Goal: Task Accomplishment & Management: Manage account settings

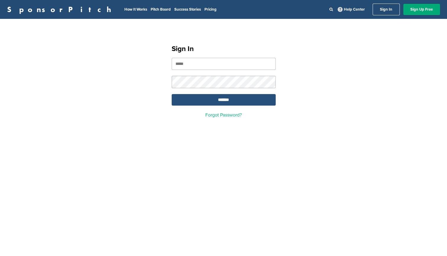
type input "**********"
click at [202, 96] on input "*******" at bounding box center [224, 100] width 104 height 12
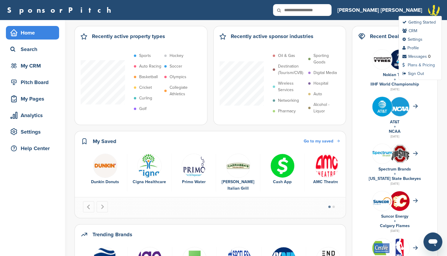
click at [418, 63] on link "Plans & Pricing" at bounding box center [418, 65] width 33 height 5
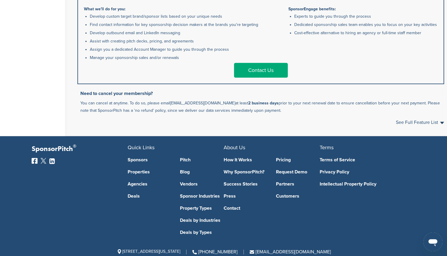
scroll to position [383, 0]
drag, startPoint x: 221, startPoint y: 101, endPoint x: 170, endPoint y: 100, distance: 50.8
click at [170, 100] on p "You can cancel at anytime. To do so, please email support@sponsorpitch.com at l…" at bounding box center [262, 106] width 364 height 15
drag, startPoint x: 170, startPoint y: 100, endPoint x: 172, endPoint y: 104, distance: 4.8
click at [172, 104] on link "[EMAIL_ADDRESS][DOMAIN_NAME]" at bounding box center [202, 102] width 65 height 5
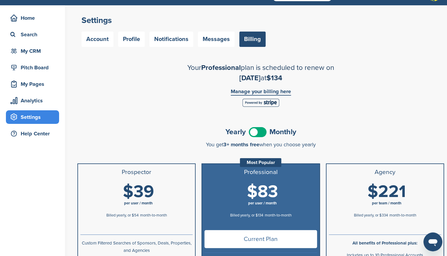
scroll to position [0, 0]
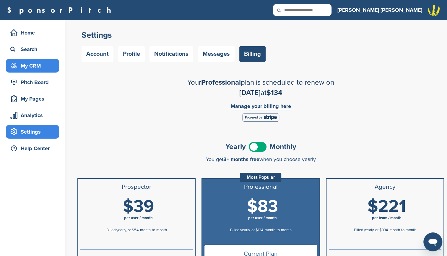
click at [43, 63] on div "My CRM" at bounding box center [34, 66] width 50 height 11
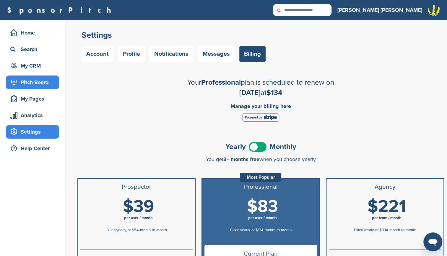
click at [41, 81] on div "Pitch Board" at bounding box center [34, 82] width 50 height 11
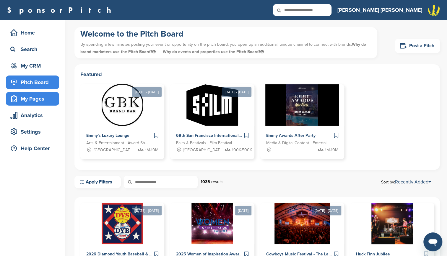
click at [32, 99] on div "My Pages" at bounding box center [34, 99] width 50 height 11
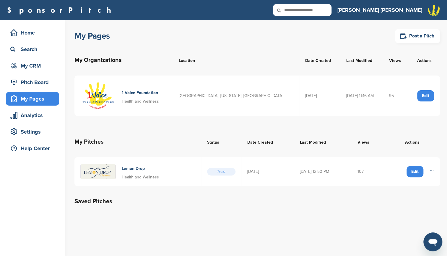
click at [431, 172] on icon at bounding box center [431, 171] width 5 height 5
click at [352, 172] on td "[DATE] 12:50 PM" at bounding box center [323, 171] width 58 height 29
click at [112, 172] on img at bounding box center [97, 172] width 35 height 15
click at [430, 173] on icon at bounding box center [431, 171] width 5 height 5
click at [427, 182] on span "Delete" at bounding box center [421, 184] width 20 height 7
